Goal: Find contact information: Obtain details needed to contact an individual or organization

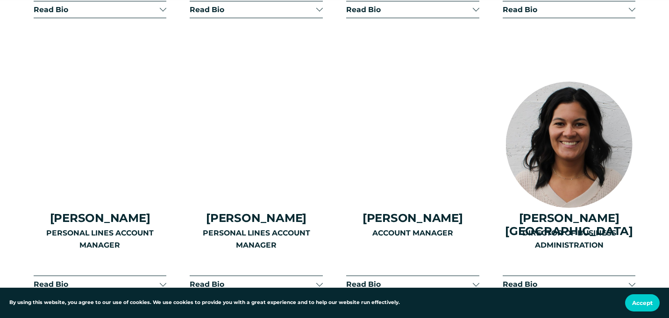
scroll to position [2081, 0]
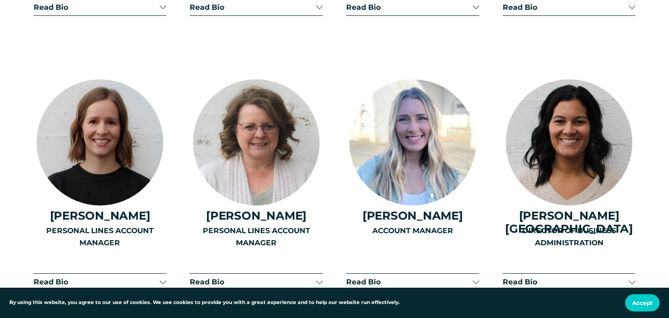
click at [405, 209] on h4 "[PERSON_NAME]" at bounding box center [412, 215] width 133 height 13
copy div "[PERSON_NAME]"
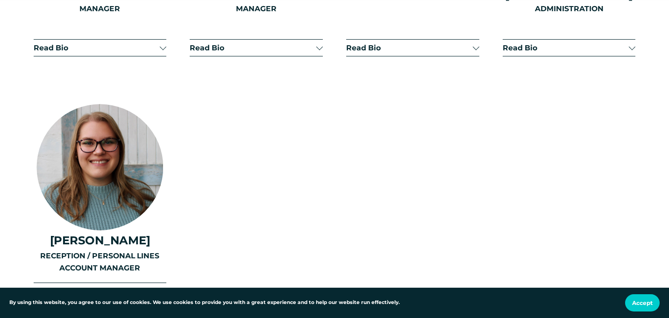
scroll to position [2314, 0]
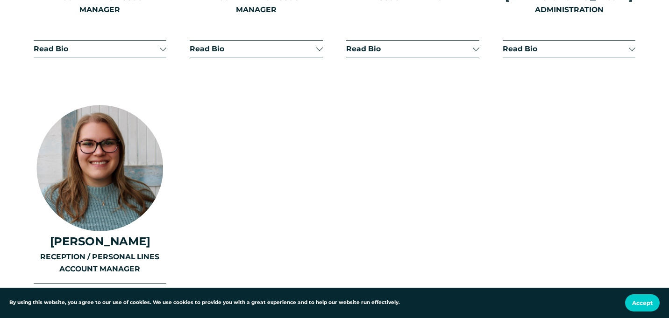
click at [99, 235] on h4 "[PERSON_NAME]" at bounding box center [100, 241] width 133 height 13
copy div "[PERSON_NAME]"
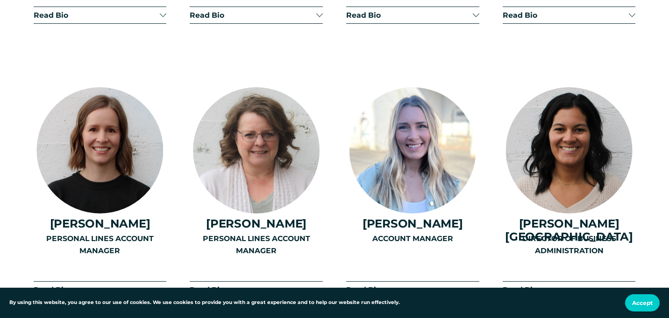
scroll to position [2072, 0]
